Goal: Check status: Check status

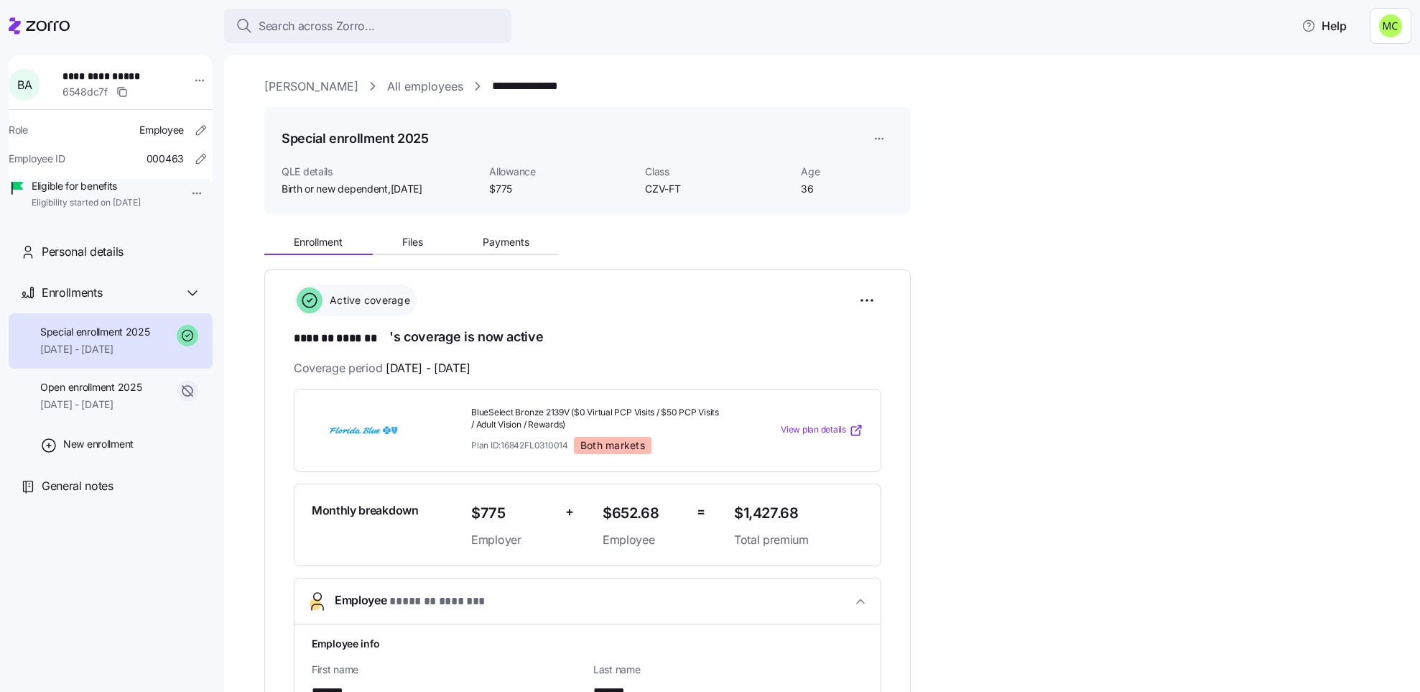
click at [334, 85] on link "[PERSON_NAME]" at bounding box center [311, 87] width 94 height 18
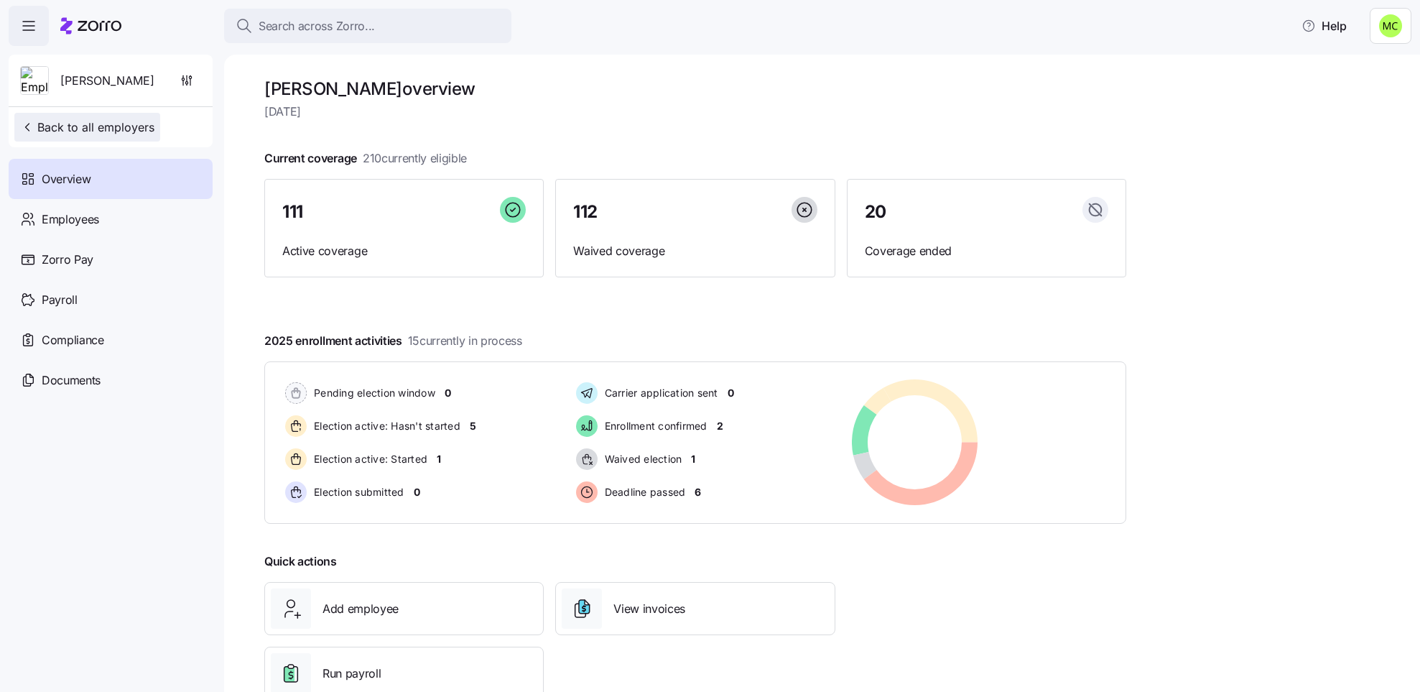
click at [96, 130] on span "Back to all employers" at bounding box center [87, 127] width 134 height 17
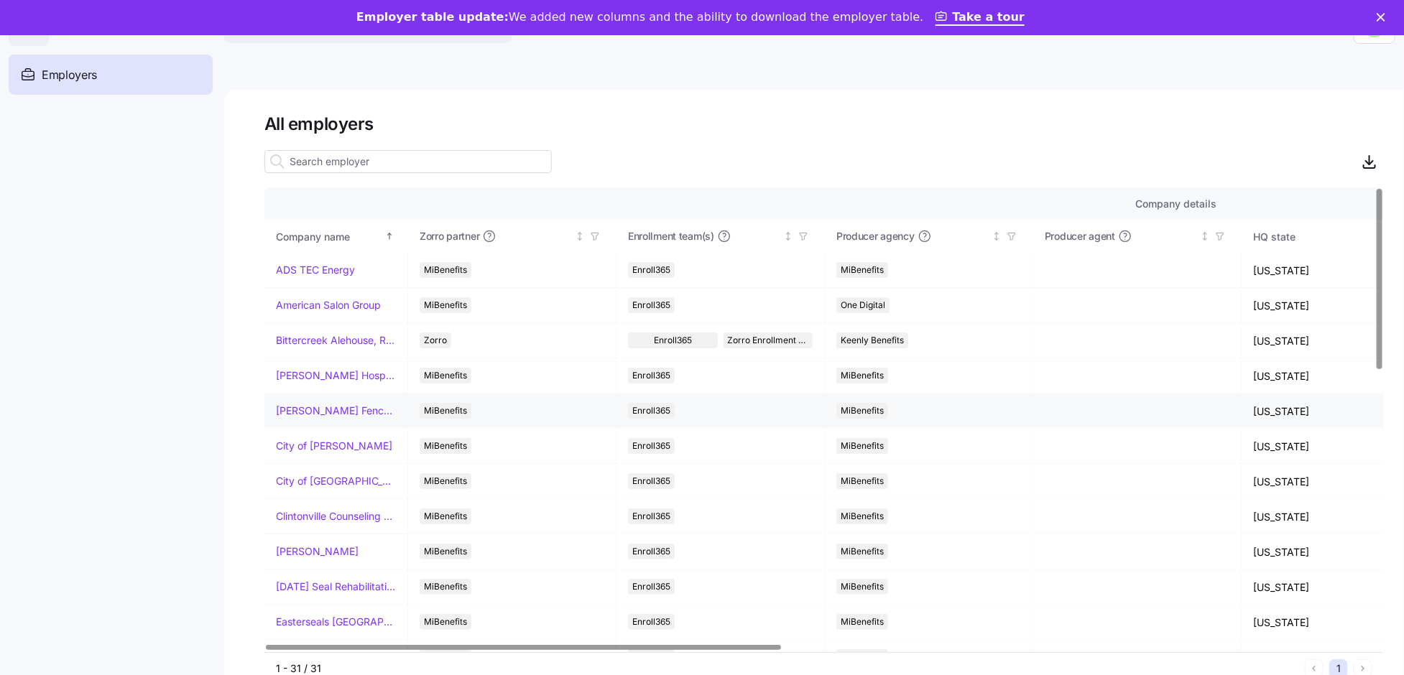
click at [351, 409] on link "[PERSON_NAME] Fence Company" at bounding box center [336, 411] width 120 height 14
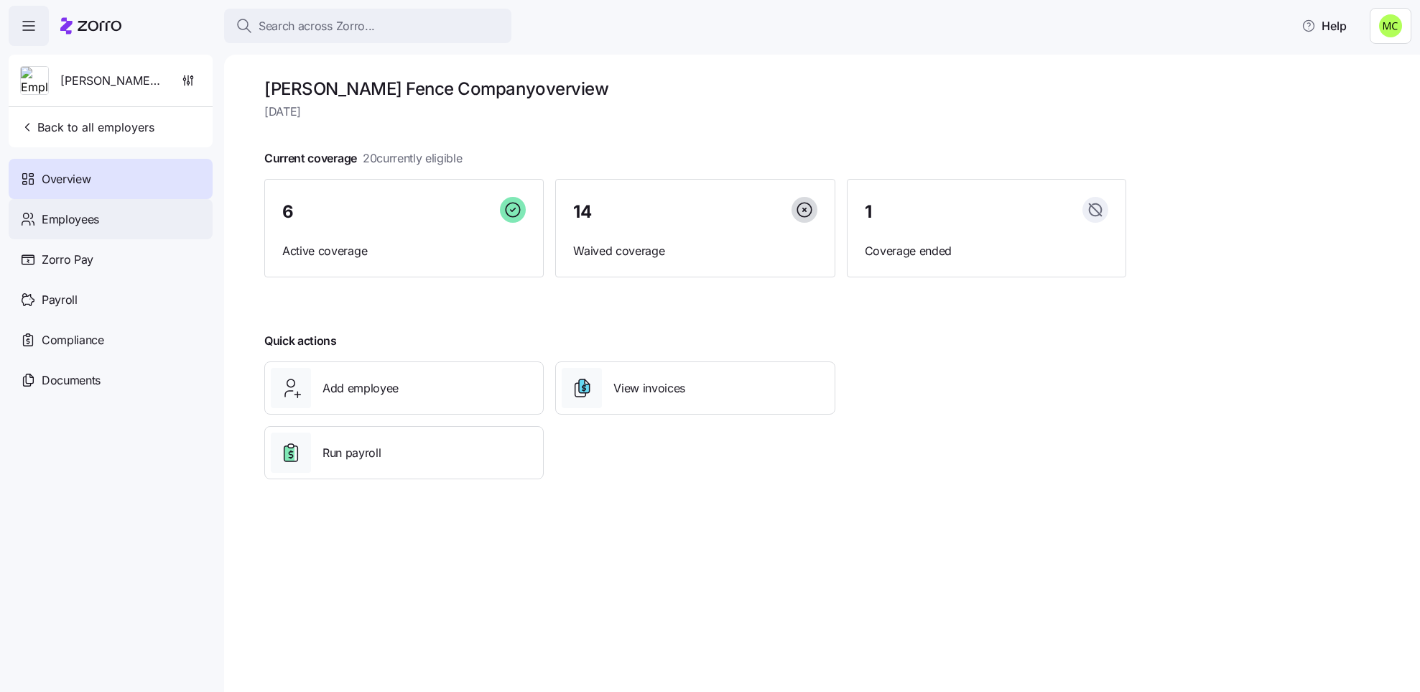
click at [102, 218] on div "Employees" at bounding box center [111, 219] width 204 height 40
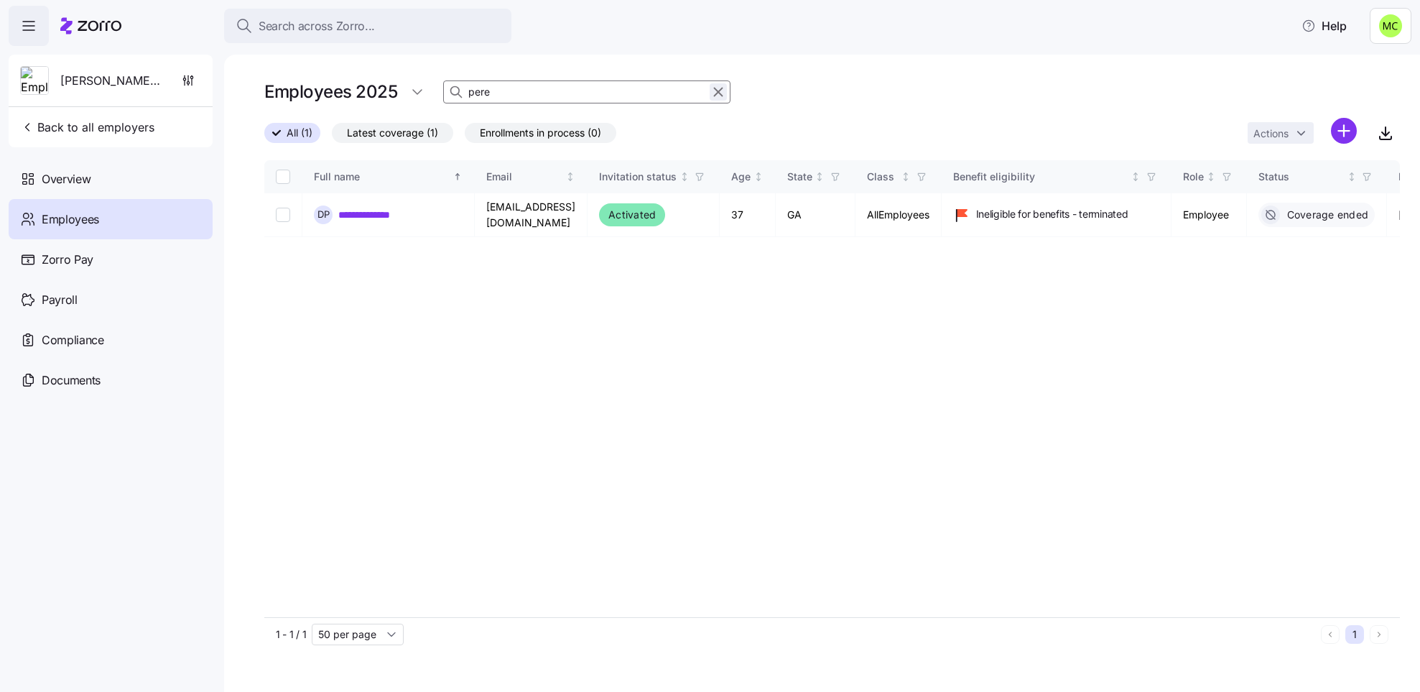
click at [716, 91] on icon "button" at bounding box center [719, 92] width 8 height 8
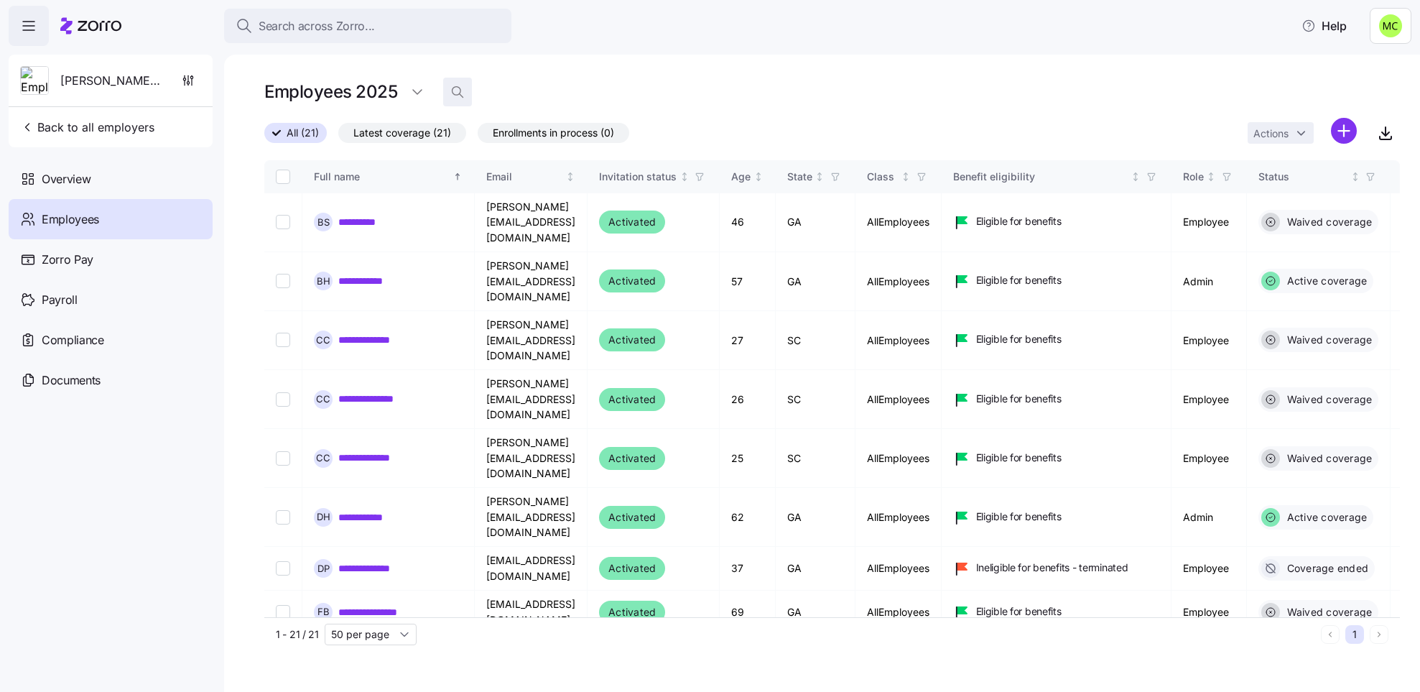
click at [458, 89] on icon "button" at bounding box center [457, 92] width 14 height 14
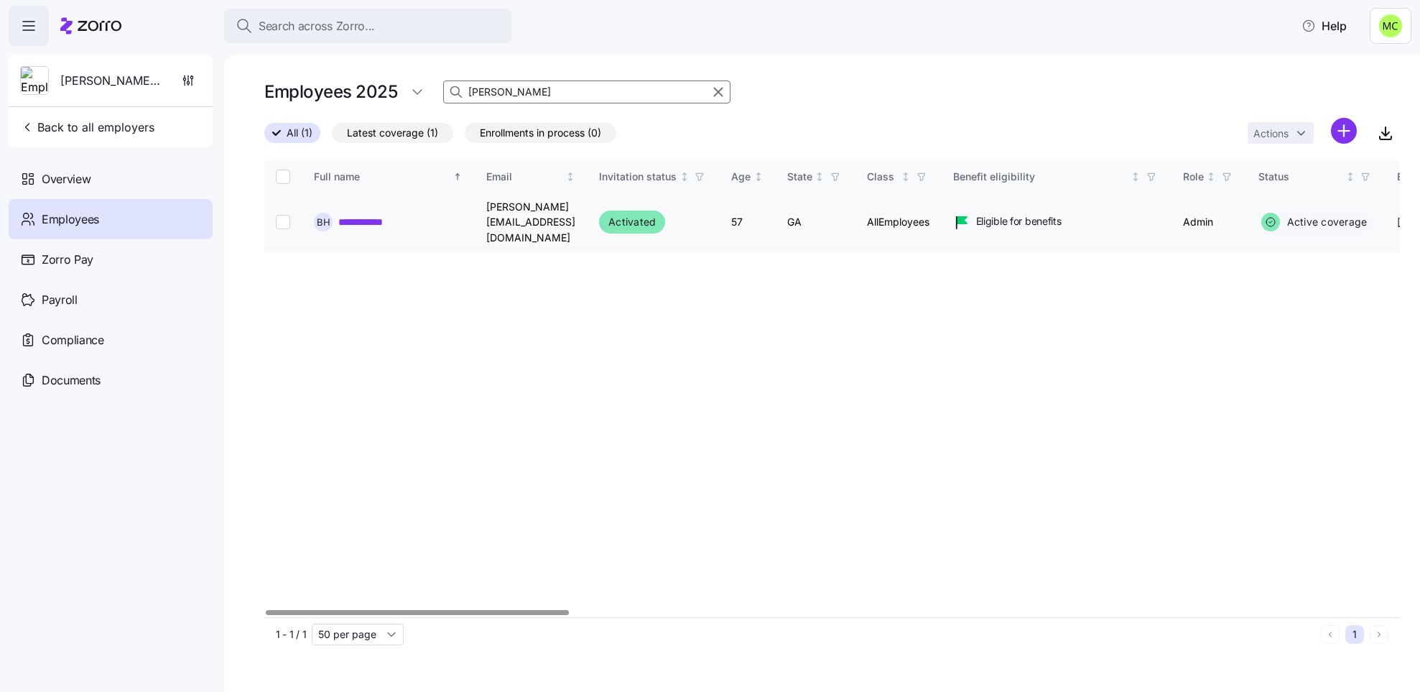
type input "[PERSON_NAME]"
click at [374, 215] on link "**********" at bounding box center [368, 222] width 60 height 14
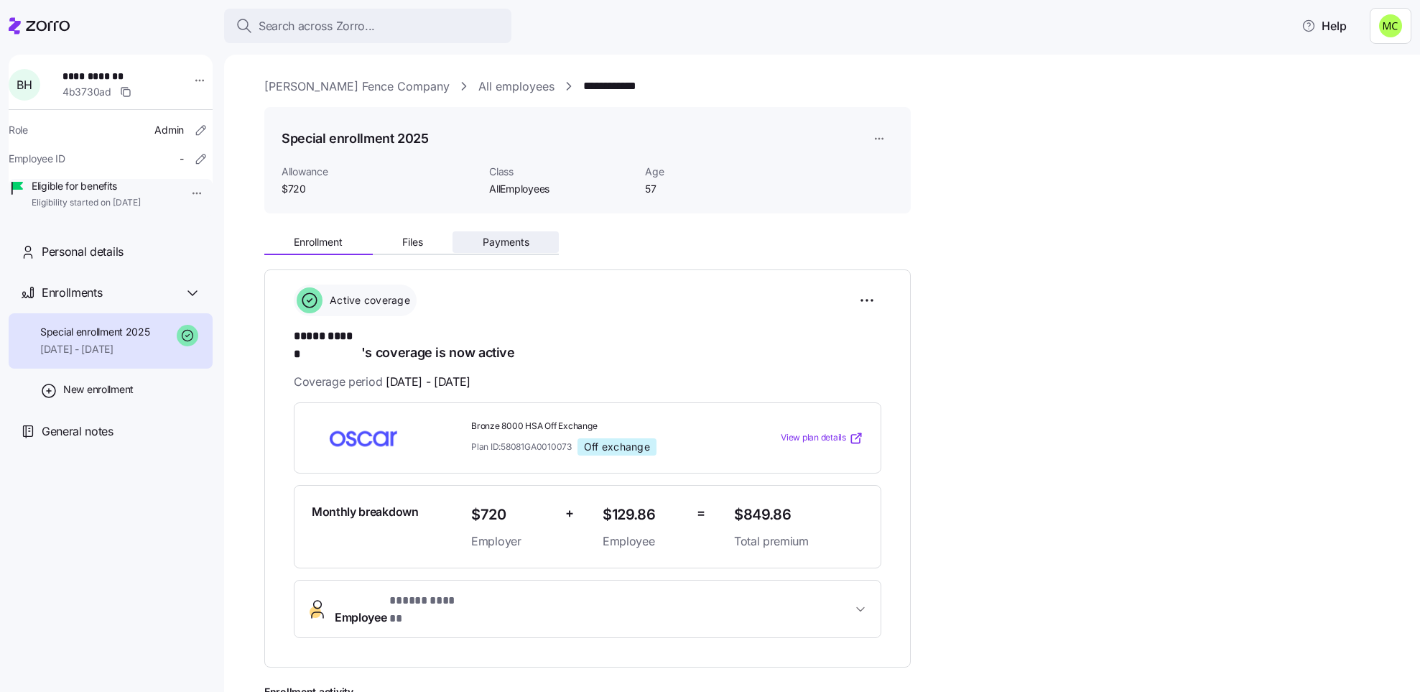
click at [498, 237] on span "Payments" at bounding box center [506, 242] width 47 height 10
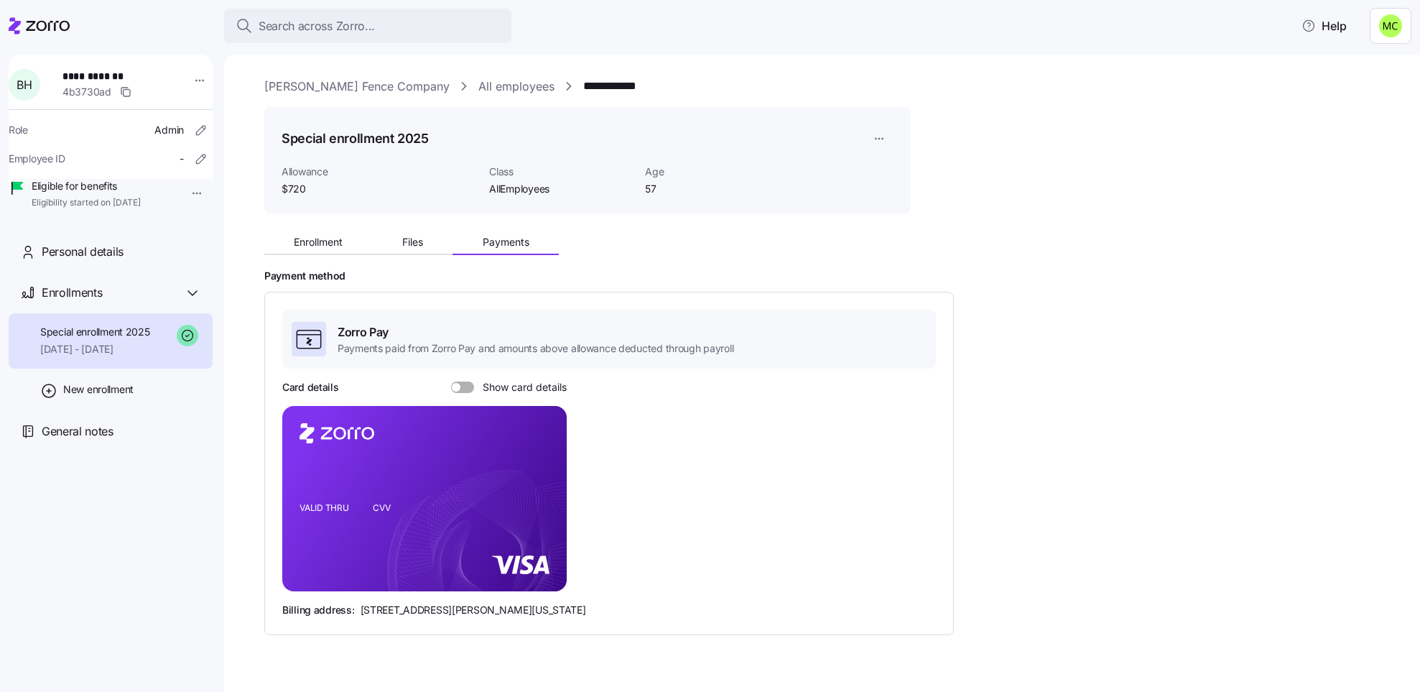
click at [477, 388] on span "Show card details" at bounding box center [520, 386] width 93 height 11
click at [451, 381] on input "Show card details" at bounding box center [451, 381] width 0 height 0
click at [539, 468] on icon "copy-to-clipboard" at bounding box center [540, 472] width 13 height 13
click at [300, 86] on link "[PERSON_NAME] Fence Company" at bounding box center [356, 87] width 185 height 18
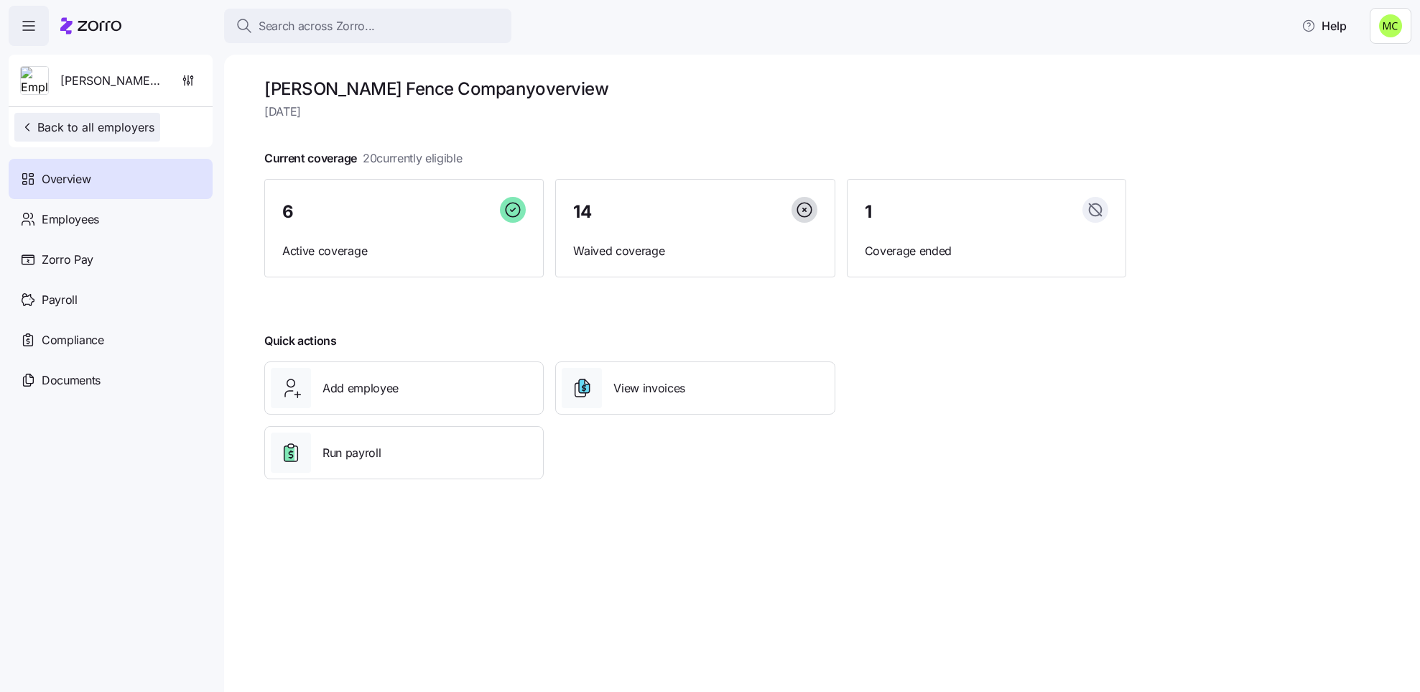
click at [153, 123] on button "Back to all employers" at bounding box center [87, 127] width 146 height 29
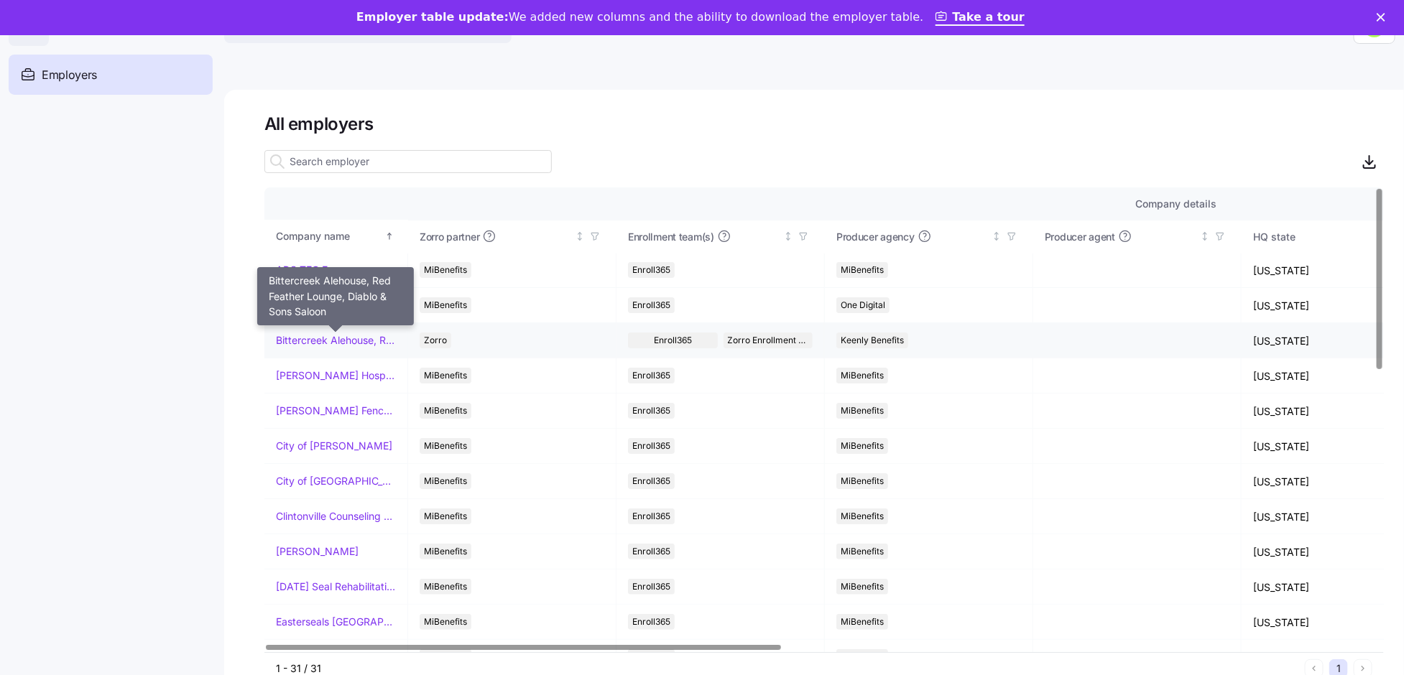
click at [302, 340] on link "Bittercreek Alehouse, Red Feather Lounge, Diablo & Sons Saloon" at bounding box center [336, 340] width 120 height 14
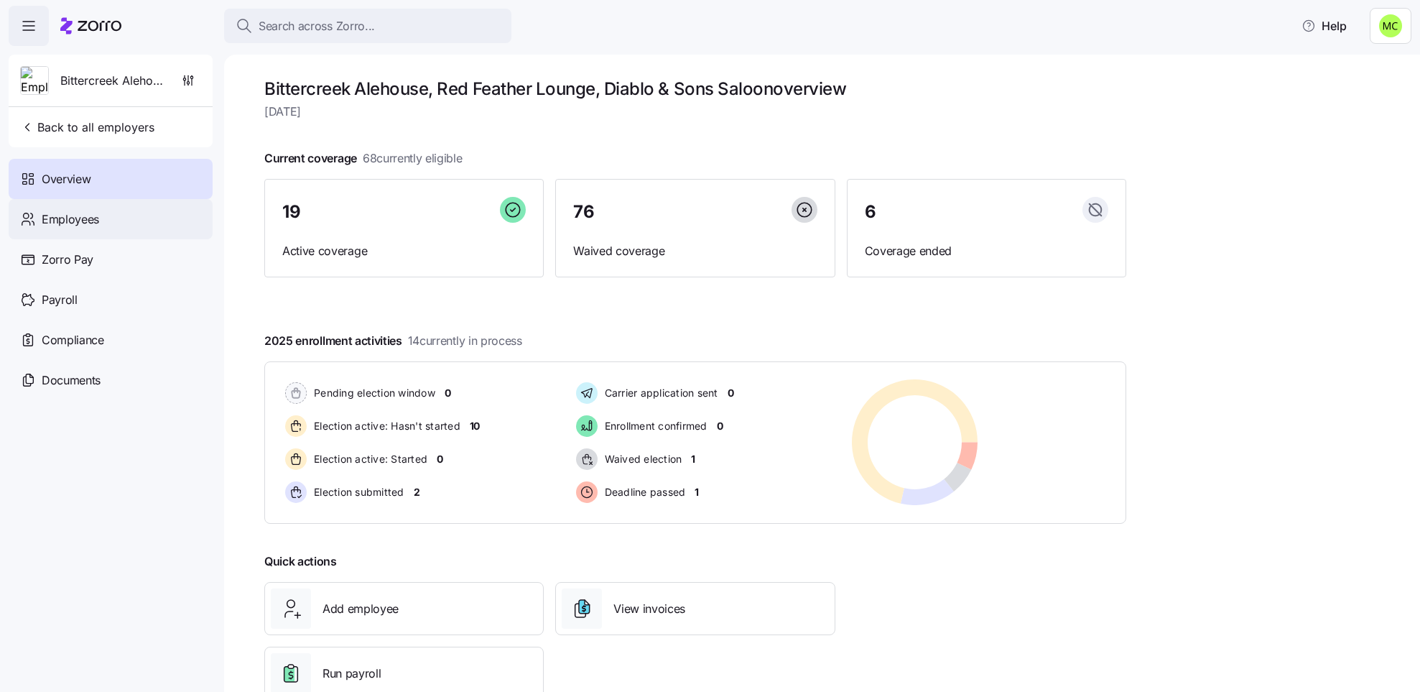
click at [114, 218] on div "Employees" at bounding box center [111, 219] width 204 height 40
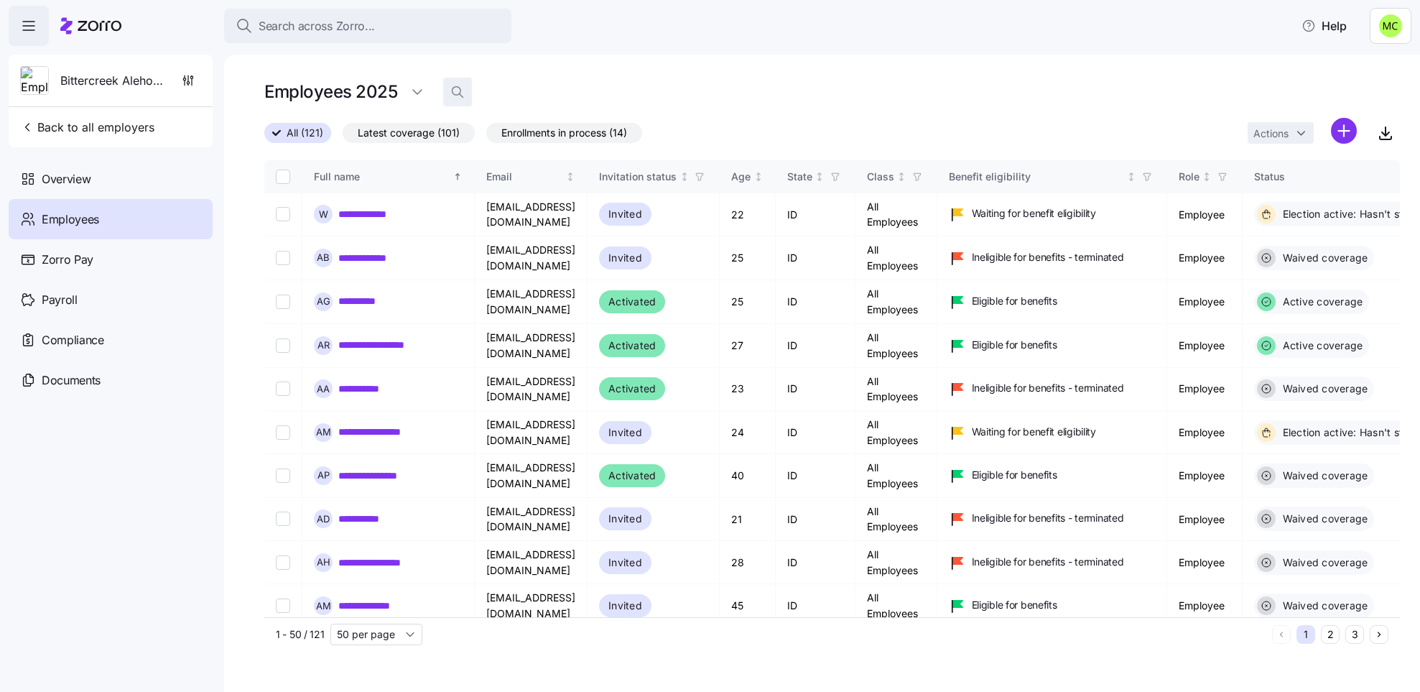
click at [455, 88] on icon "button" at bounding box center [457, 92] width 14 height 14
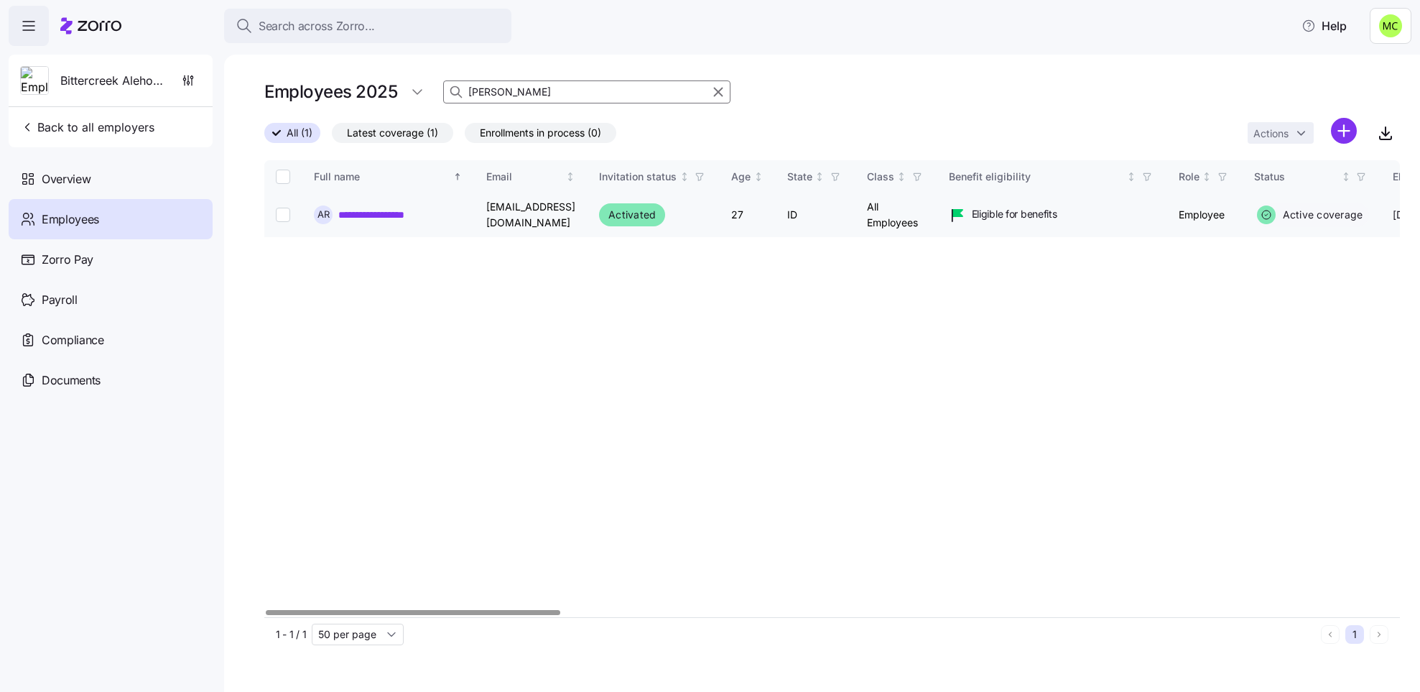
type input "[PERSON_NAME]"
click at [401, 214] on link "**********" at bounding box center [382, 215] width 88 height 14
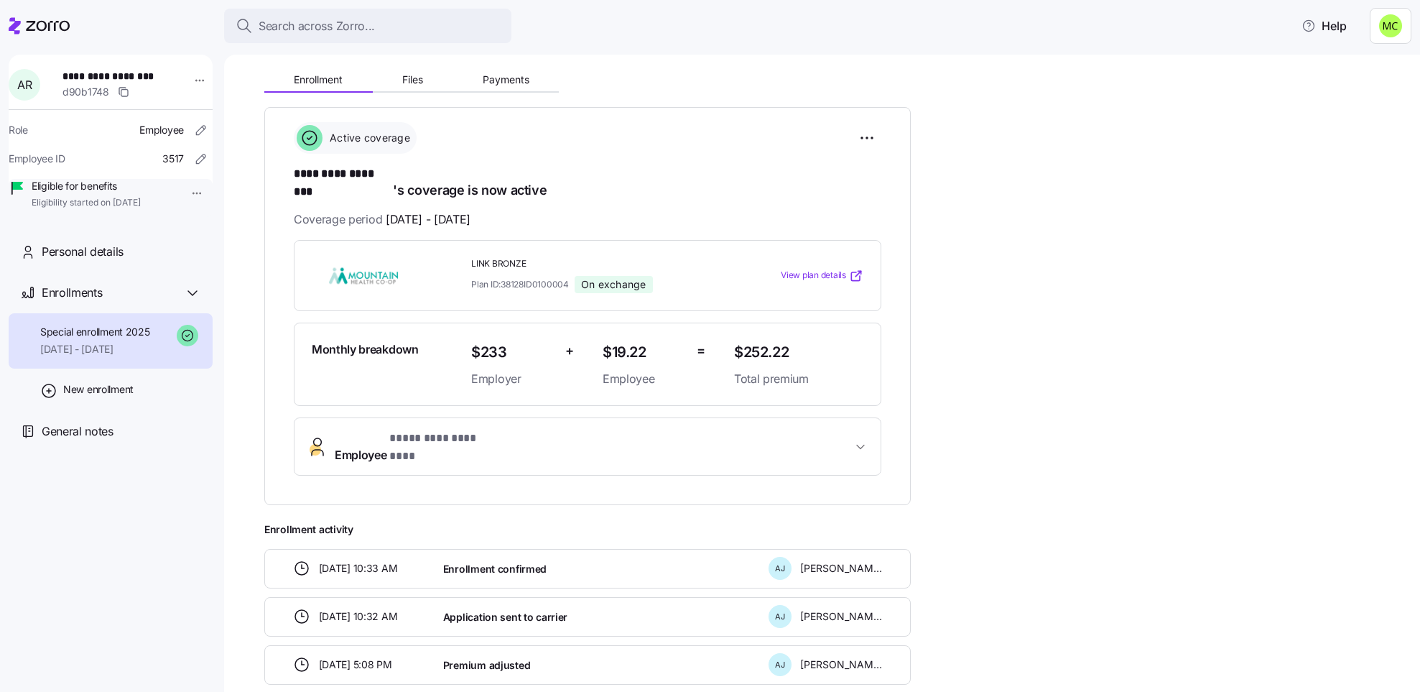
scroll to position [215, 0]
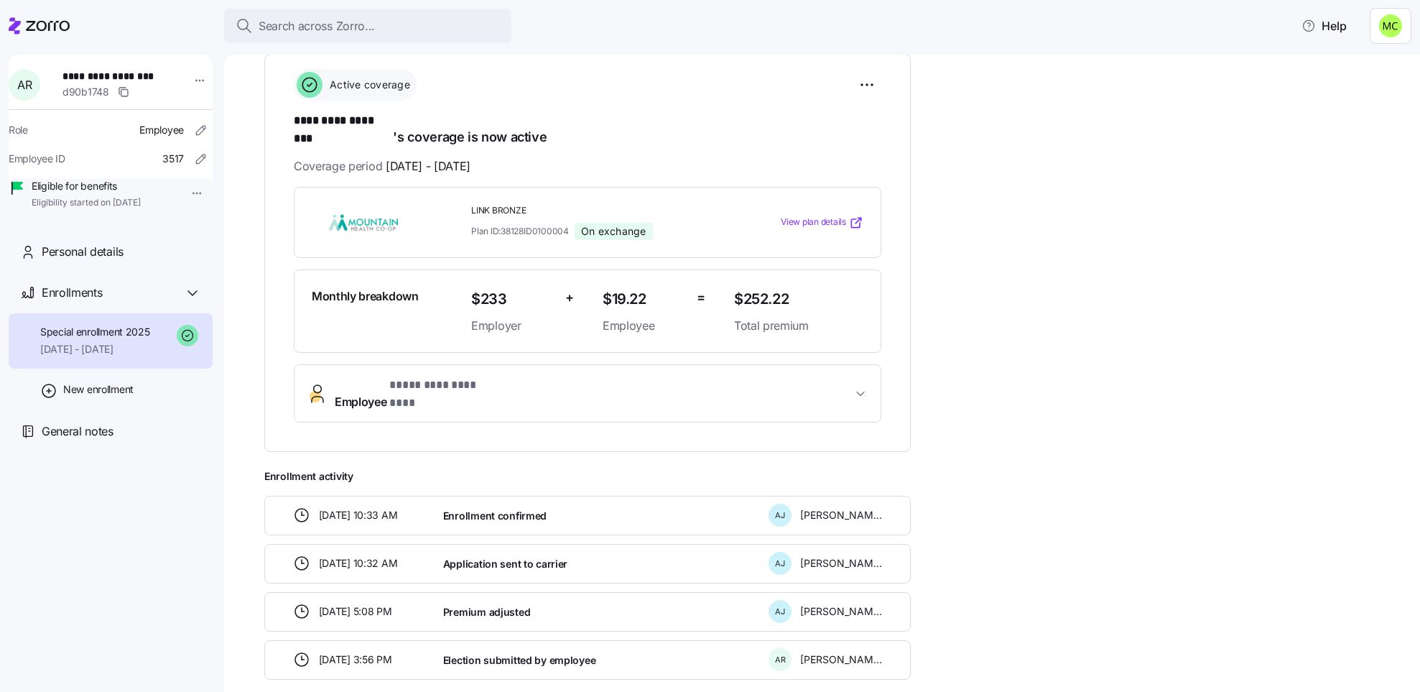
click at [449, 377] on span "* ********* ******** *" at bounding box center [441, 385] width 104 height 18
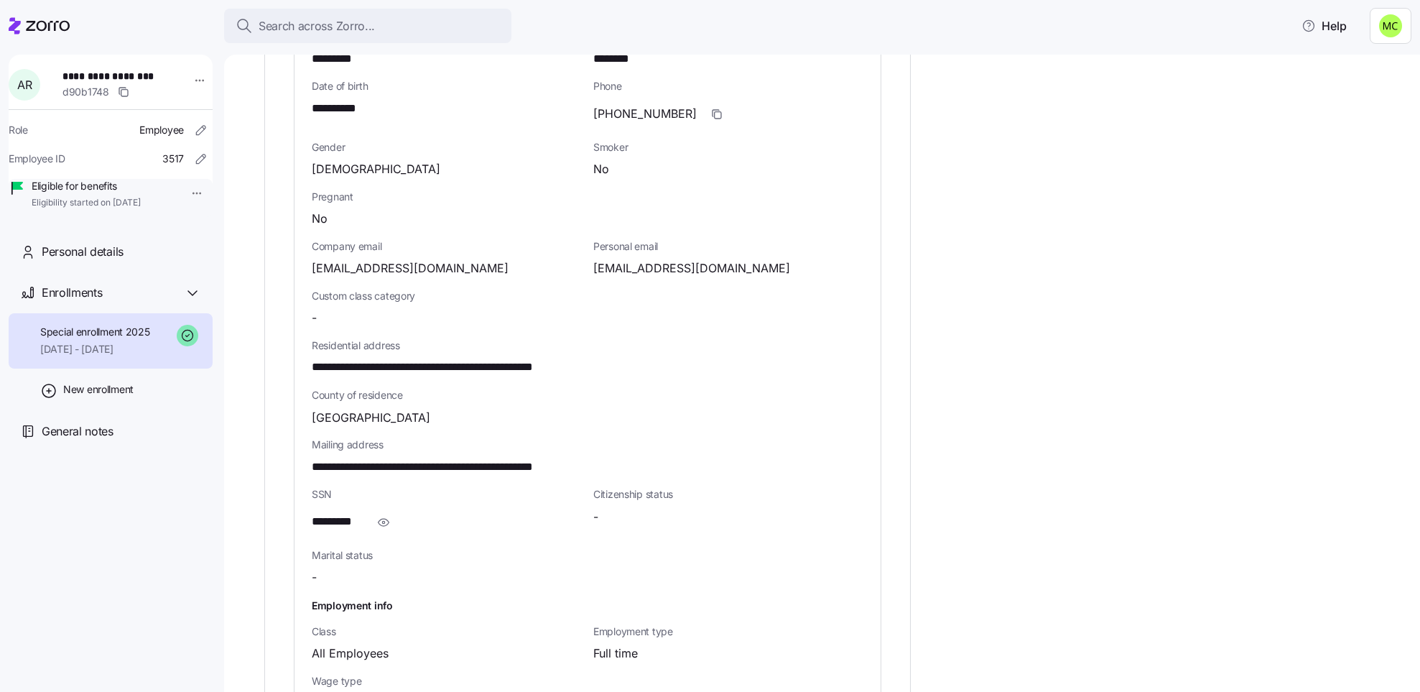
scroll to position [754, 0]
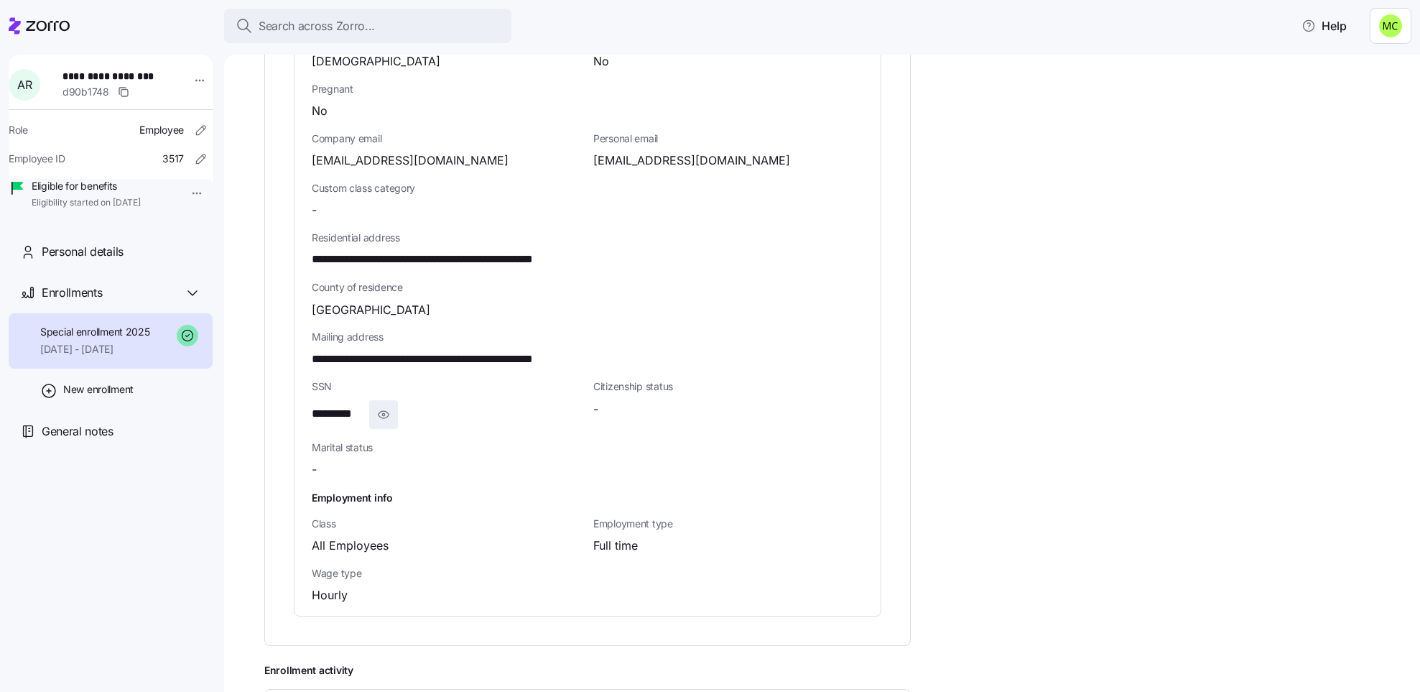
click at [384, 406] on icon "button" at bounding box center [383, 414] width 14 height 17
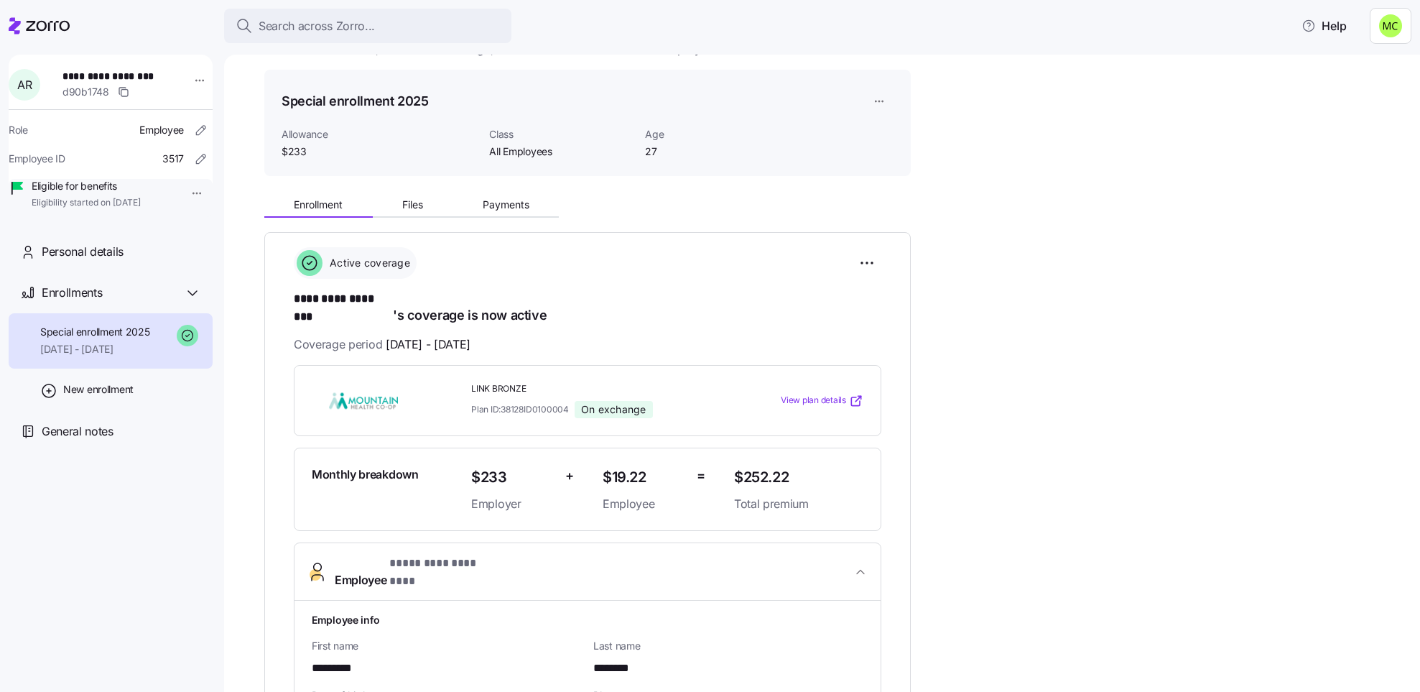
scroll to position [0, 0]
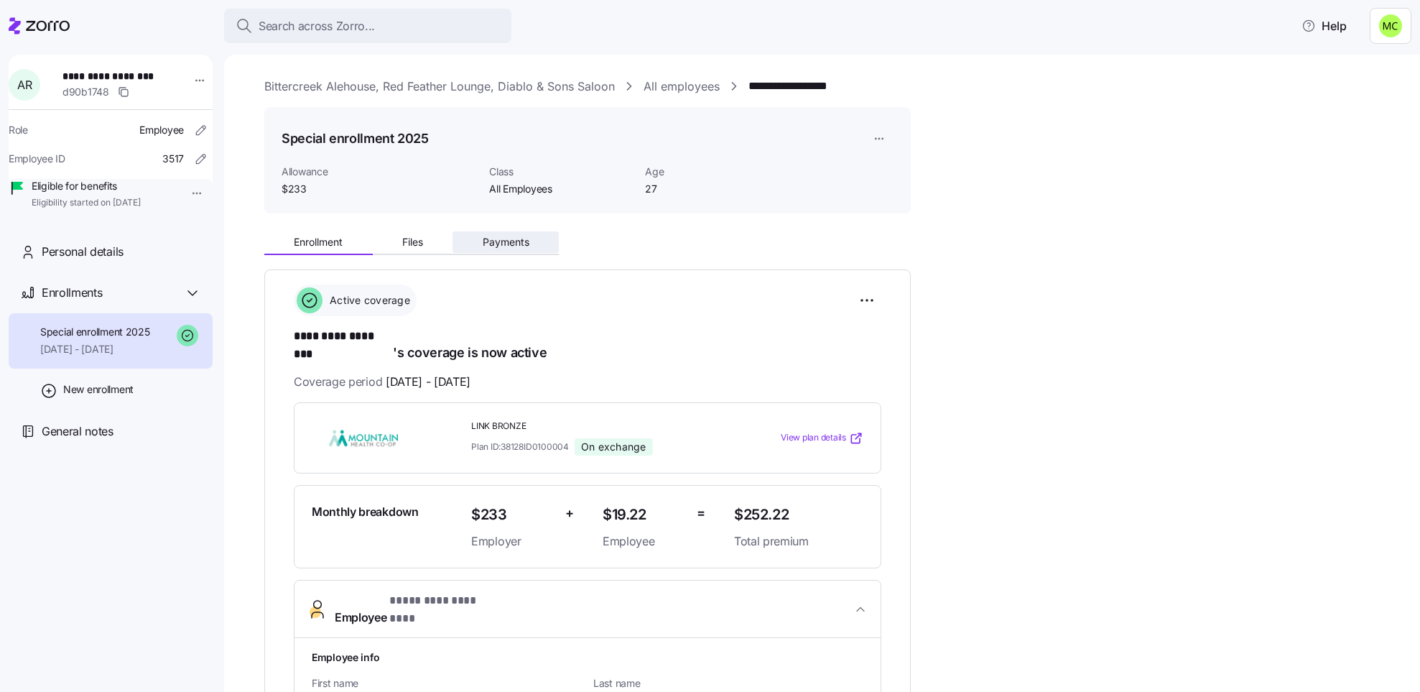
click at [498, 240] on span "Payments" at bounding box center [506, 242] width 47 height 10
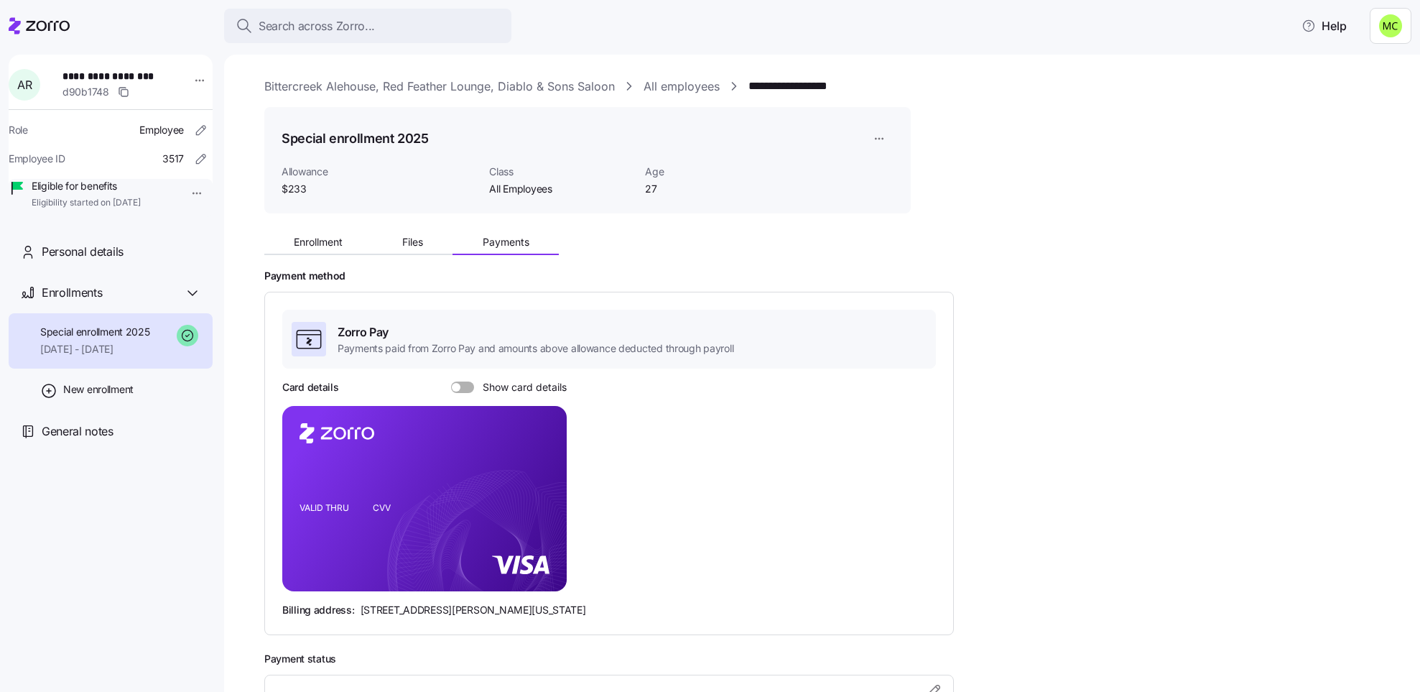
click at [468, 386] on span at bounding box center [467, 386] width 14 height 11
click at [451, 381] on input "Show card details" at bounding box center [451, 381] width 0 height 0
